Goal: Information Seeking & Learning: Learn about a topic

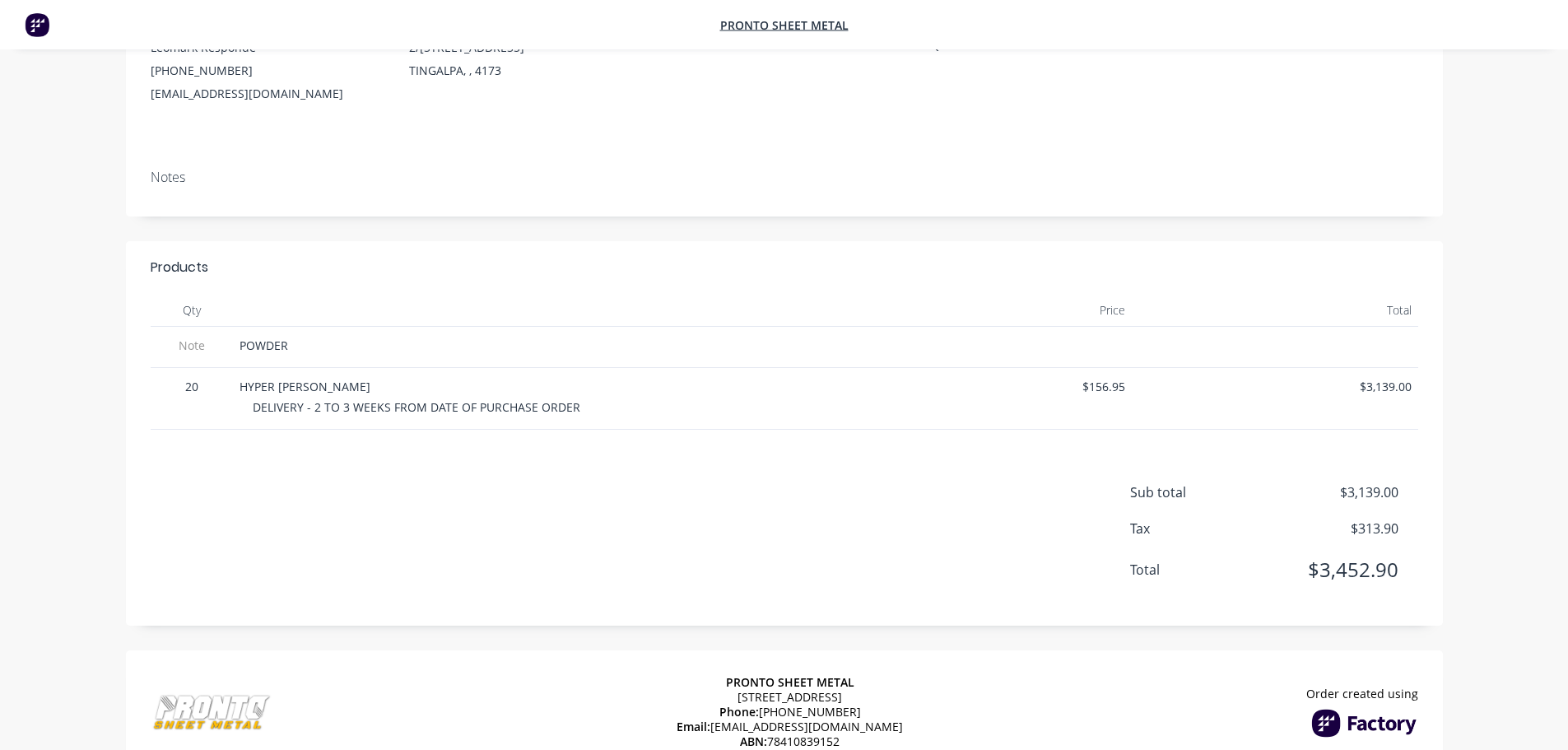
scroll to position [246, 0]
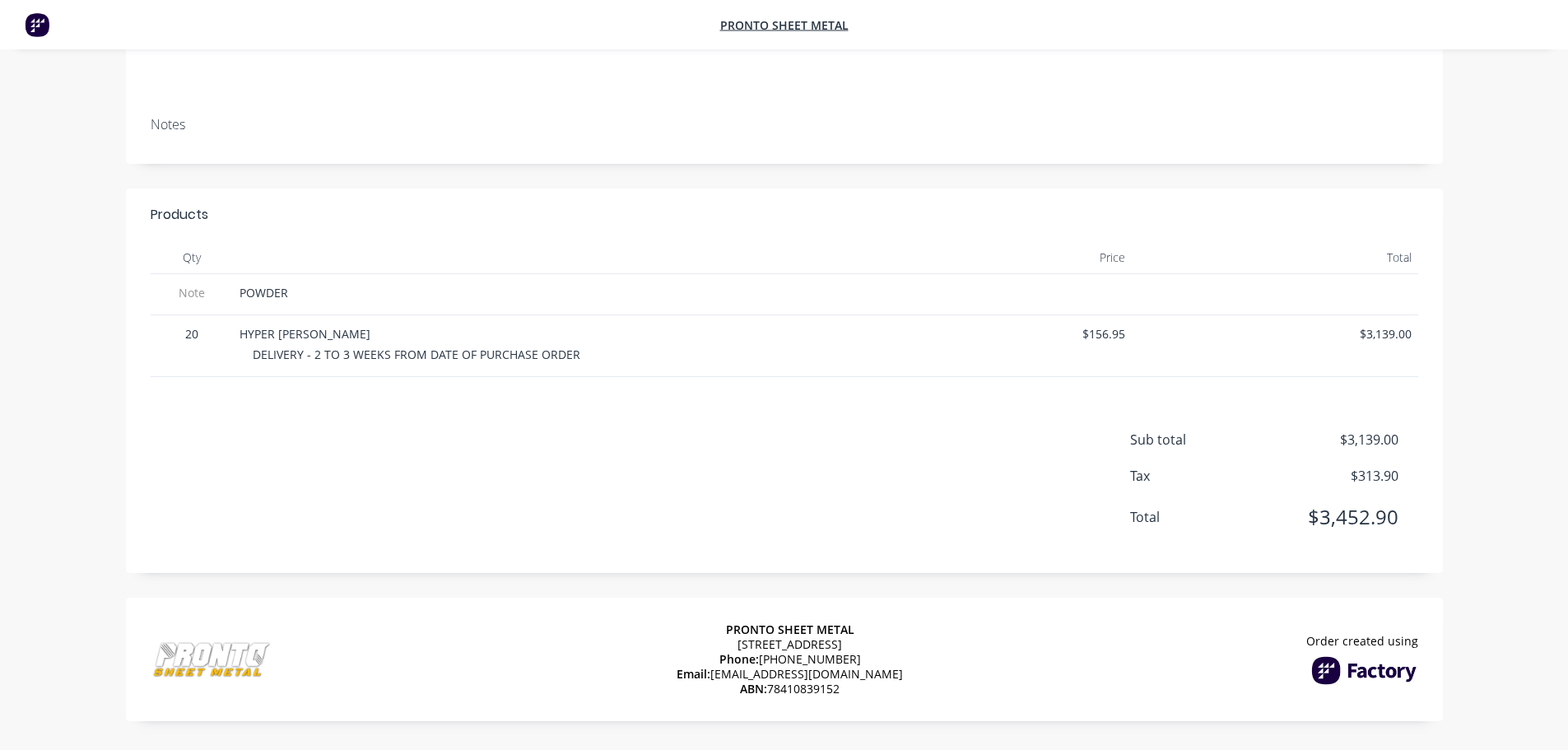
click at [893, 428] on div "Products Qty Price Total Note POWDER 20 HYPER [PERSON_NAME] DELIVERY - 2 TO 3 W…" at bounding box center [785, 380] width 1317 height 384
click at [855, 522] on div "Sub total $3,139.00 Tax $313.90 Total $3,452.90" at bounding box center [784, 489] width 1267 height 118
click at [369, 295] on div "POWDER" at bounding box center [539, 293] width 600 height 17
drag, startPoint x: 1090, startPoint y: 332, endPoint x: 1151, endPoint y: 331, distance: 61.0
click at [1151, 331] on div "20 HYPER [PERSON_NAME] DELIVERY - 2 TO 3 WEEKS FROM DATE OF PURCHASE ORDER $156…" at bounding box center [784, 346] width 1267 height 62
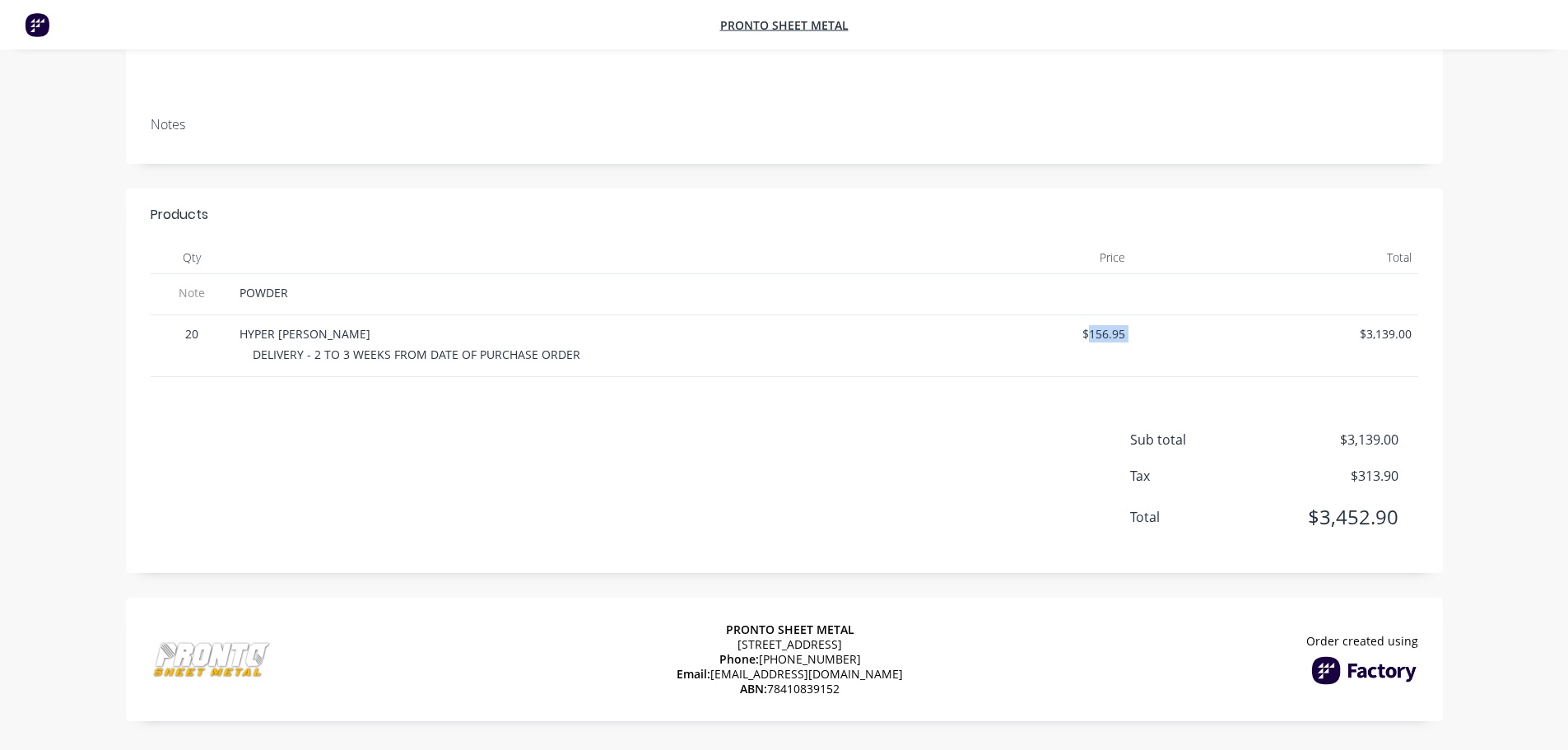
click at [1342, 341] on span "$3,139.00" at bounding box center [1275, 334] width 274 height 17
click at [1168, 335] on span "$3,139.00" at bounding box center [1275, 334] width 274 height 17
drag, startPoint x: 1092, startPoint y: 335, endPoint x: 1151, endPoint y: 335, distance: 59.0
click at [1151, 335] on div "20 HYPER [PERSON_NAME] DELIVERY - 2 TO 3 WEEKS FROM DATE OF PURCHASE ORDER $156…" at bounding box center [784, 346] width 1267 height 62
click at [1406, 464] on div "Sub total $3,139.00 Tax $313.90 Total $3,452.90" at bounding box center [1274, 489] width 288 height 118
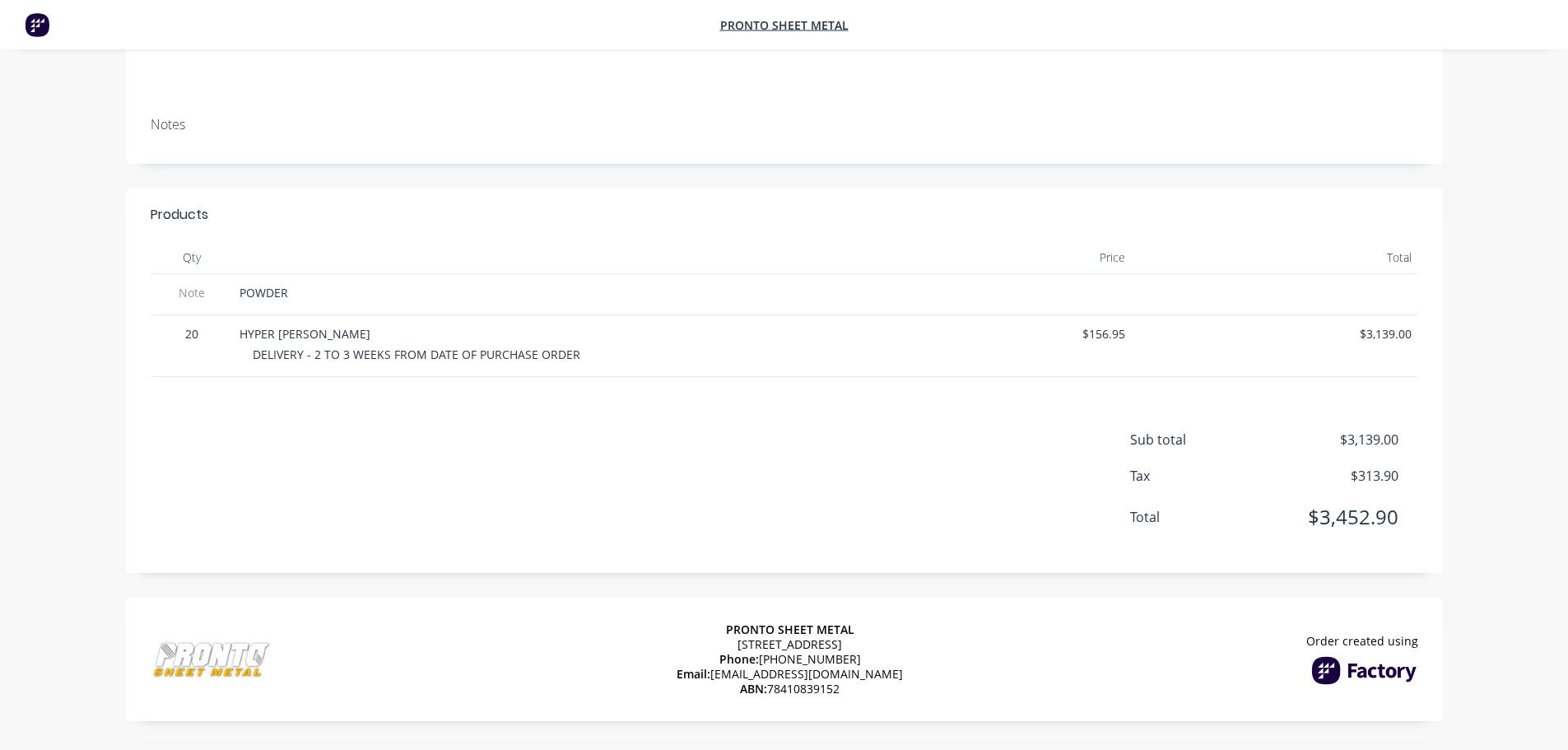
click at [285, 288] on span "POWDER" at bounding box center [264, 293] width 49 height 16
click at [425, 296] on div "POWDER" at bounding box center [539, 293] width 600 height 17
drag, startPoint x: 1359, startPoint y: 336, endPoint x: 1417, endPoint y: 334, distance: 58.0
click at [1417, 334] on div "$3,139.00" at bounding box center [1274, 346] width 287 height 62
click at [1395, 394] on div "Products Qty Price Total Note POWDER 20 HYPER [PERSON_NAME] DELIVERY - 2 TO 3 W…" at bounding box center [785, 380] width 1317 height 384
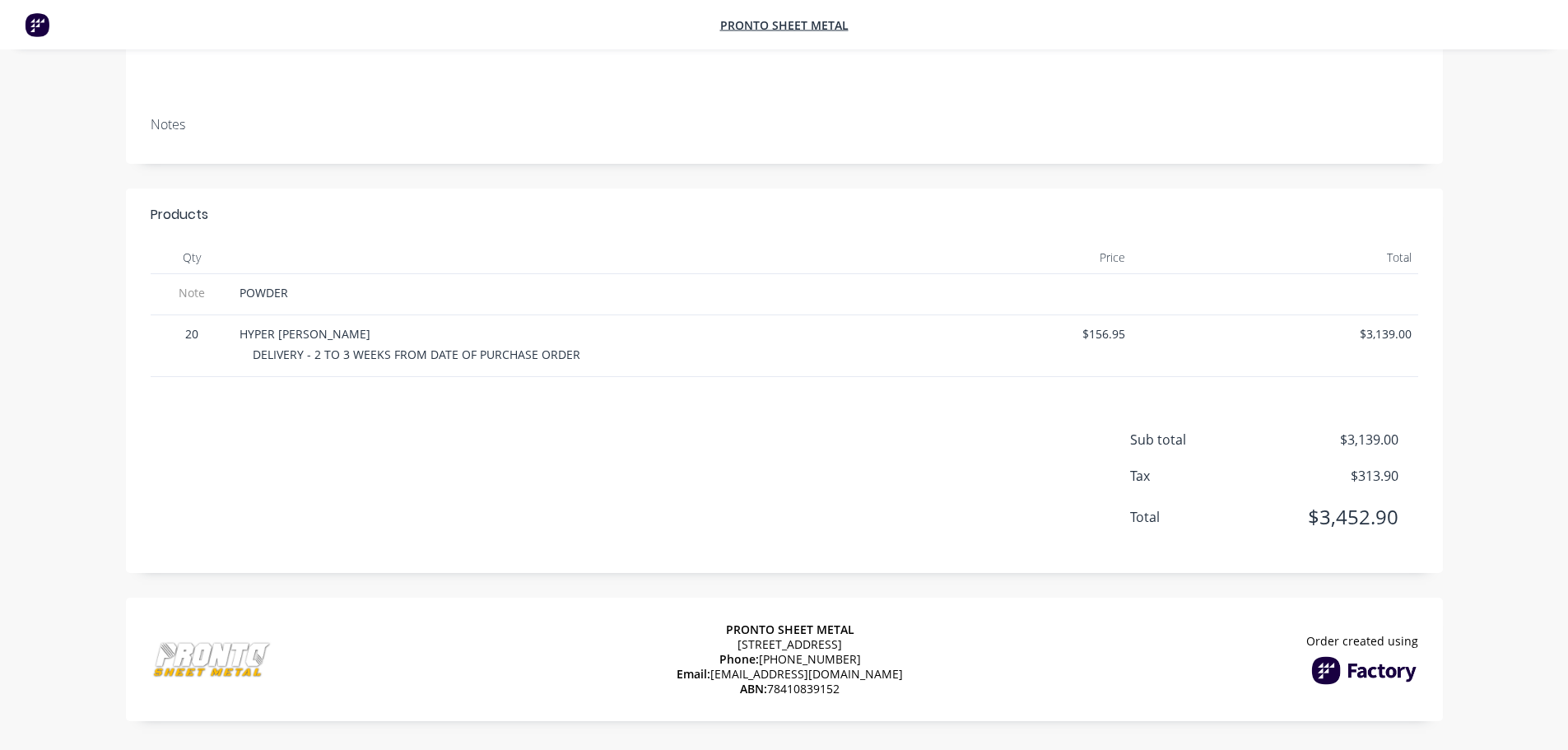
click at [528, 341] on div "HYPER [PERSON_NAME]" at bounding box center [539, 334] width 600 height 17
click at [517, 349] on span "DELIVERY - 2 TO 3 WEEKS FROM DATE OF PURCHASE ORDER" at bounding box center [416, 355] width 328 height 16
click at [632, 466] on div "Sub total $3,139.00 Tax $313.90 Total $3,452.90" at bounding box center [784, 489] width 1267 height 118
